Goal: Check status: Check status

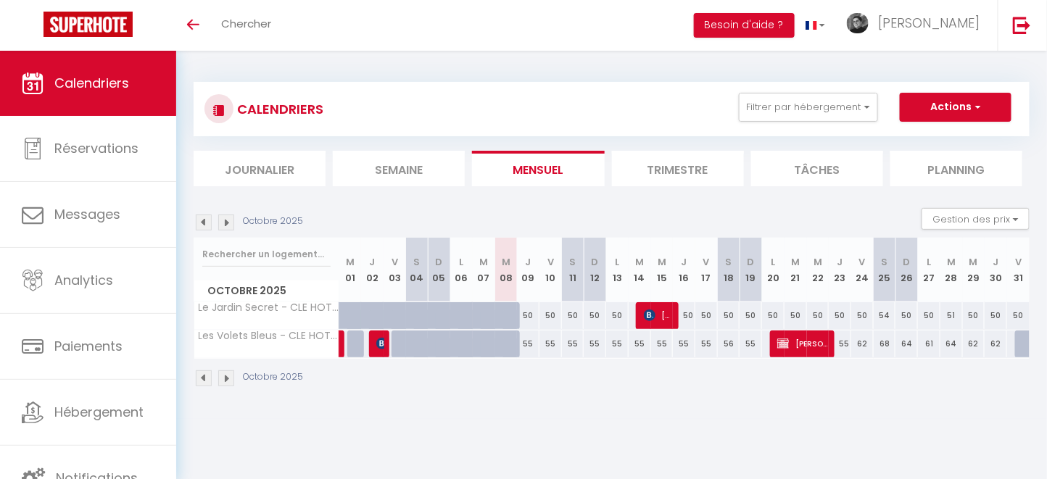
click at [227, 381] on img at bounding box center [226, 379] width 16 height 16
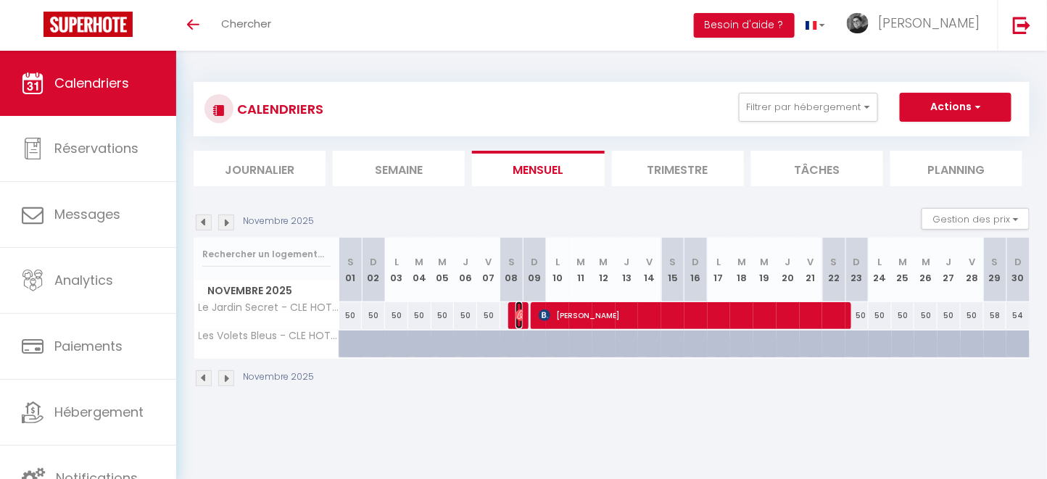
click at [516, 318] on img at bounding box center [522, 316] width 12 height 12
select select "OK"
select select "0"
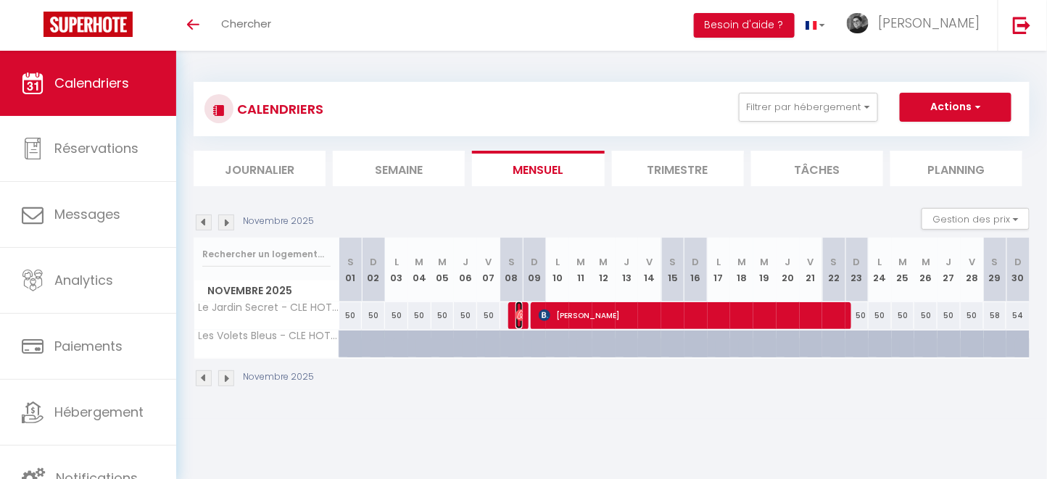
select select "1"
select select
select select "41673"
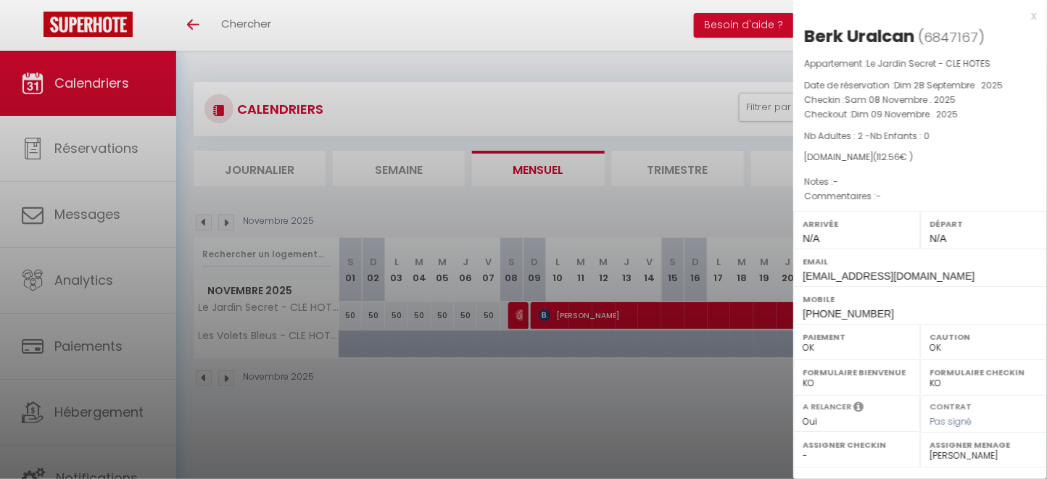
click at [1018, 15] on div "x" at bounding box center [914, 15] width 243 height 17
